Goal: Task Accomplishment & Management: Use online tool/utility

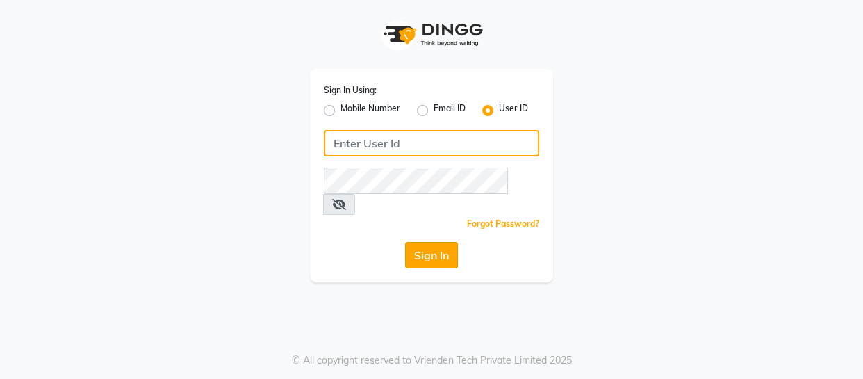
type input "1909makeover"
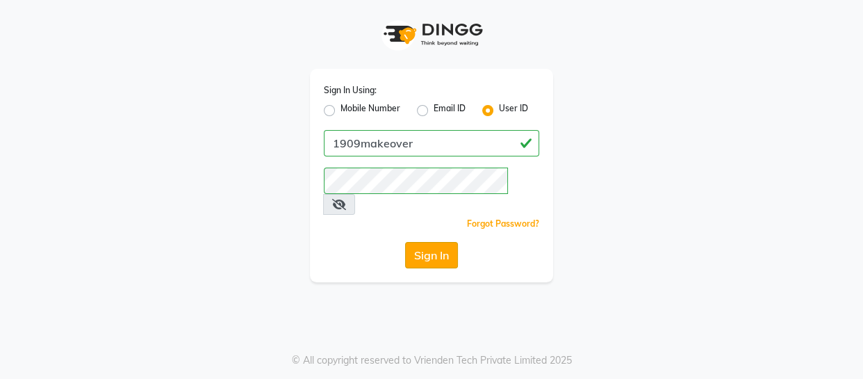
click at [438, 243] on button "Sign In" at bounding box center [431, 255] width 53 height 26
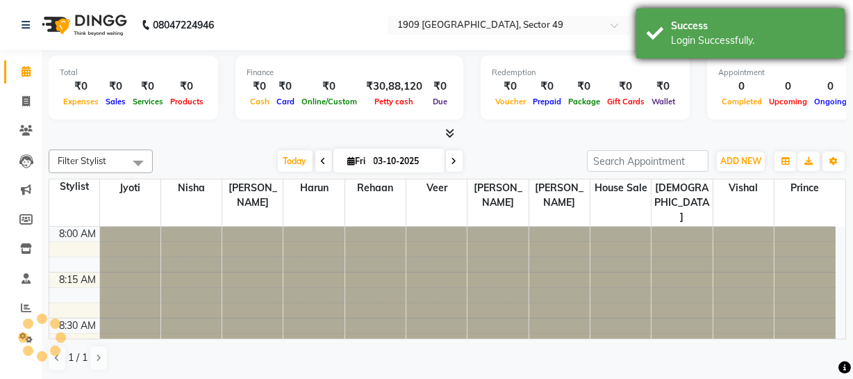
click at [659, 49] on div "Success Login Successfully." at bounding box center [741, 33] width 208 height 50
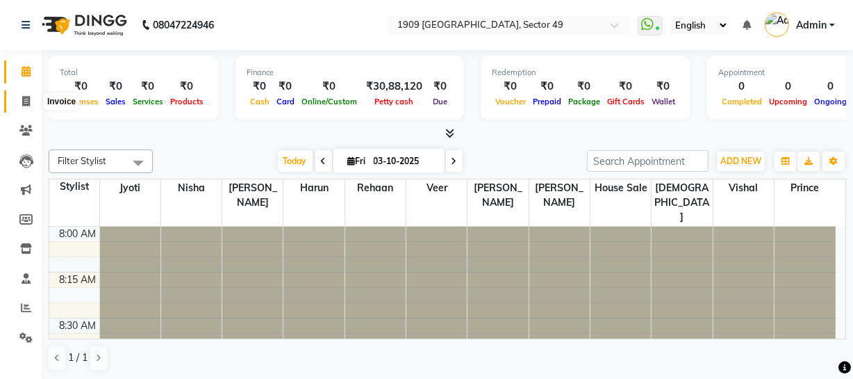
click at [25, 97] on icon at bounding box center [26, 101] width 8 height 10
select select "service"
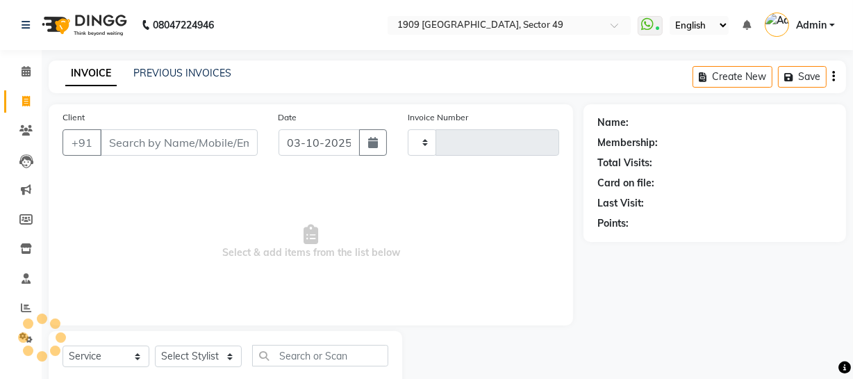
type input "2707"
select select "6923"
